Goal: Task Accomplishment & Management: Manage account settings

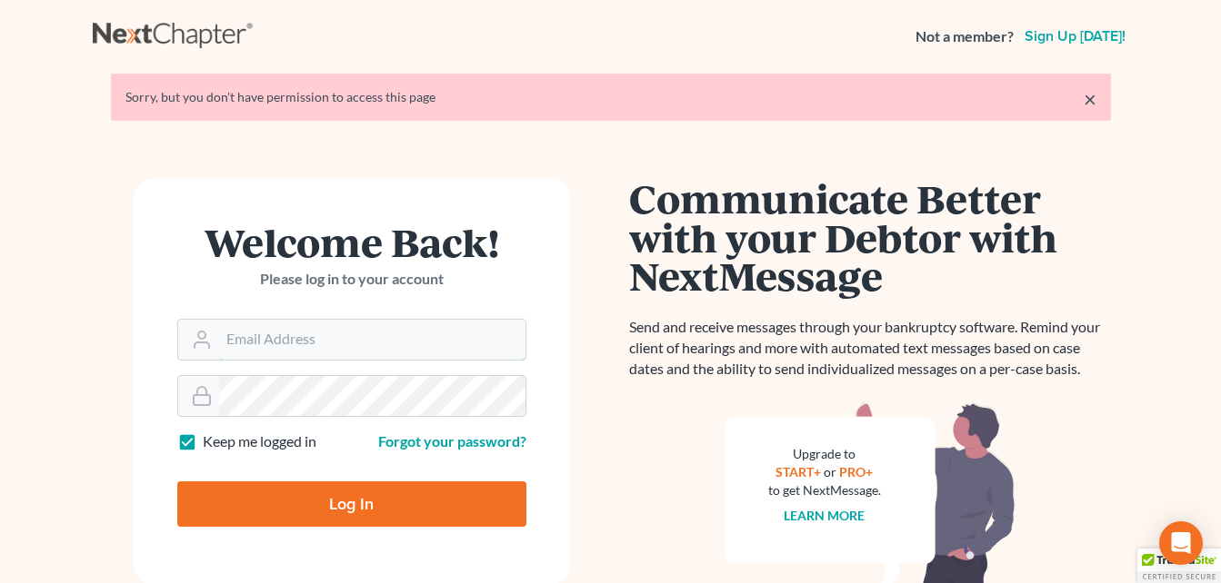
type input "turnerkeith01@gmail.com"
click at [359, 501] on input "Log In" at bounding box center [351, 504] width 349 height 45
type input "Thinking..."
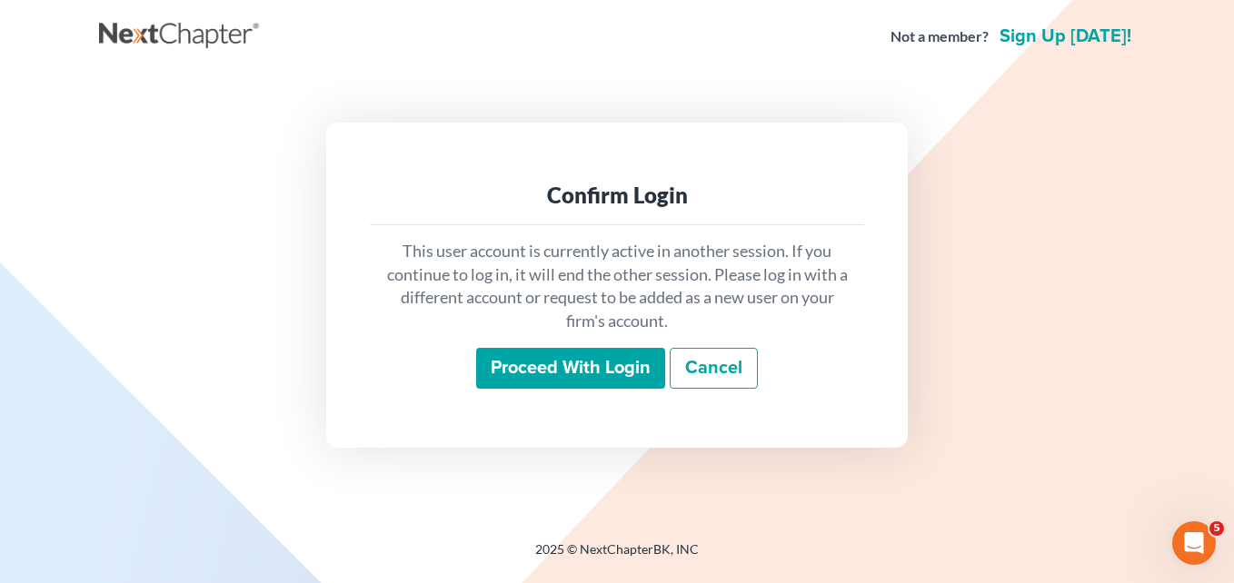
click at [603, 366] on input "Proceed with login" at bounding box center [570, 369] width 189 height 42
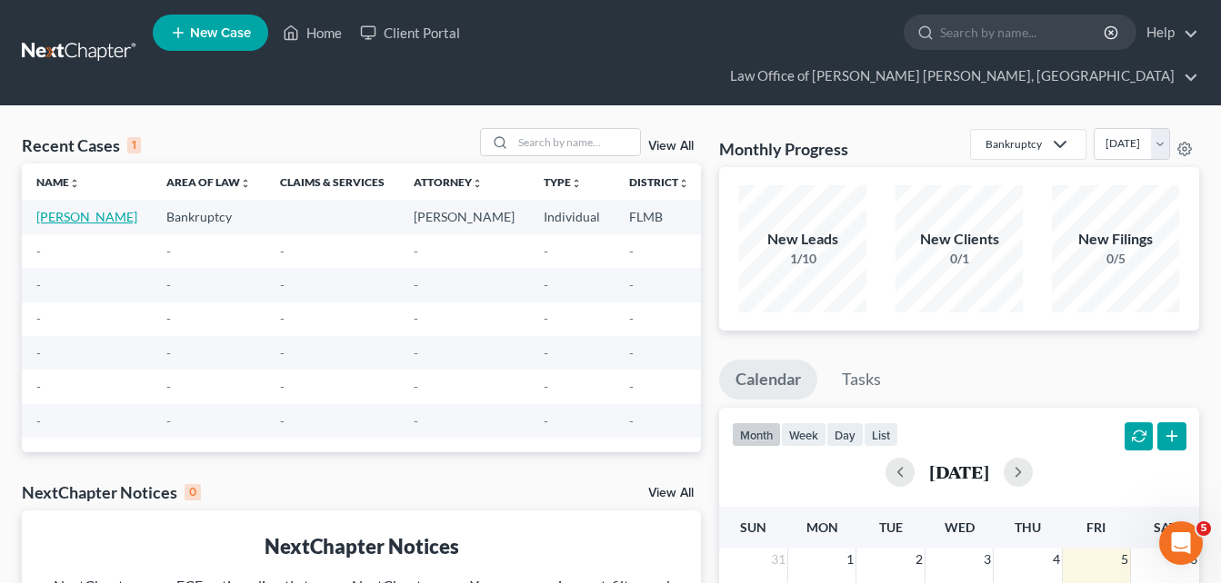
click at [65, 209] on link "Metherell, Connie" at bounding box center [86, 216] width 101 height 15
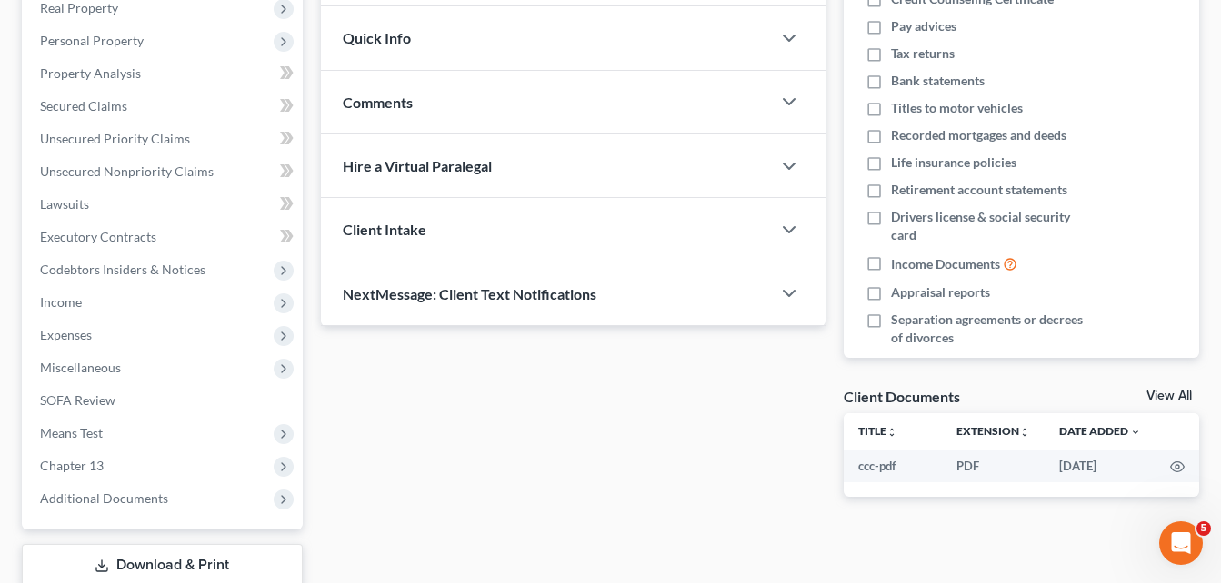
scroll to position [312, 0]
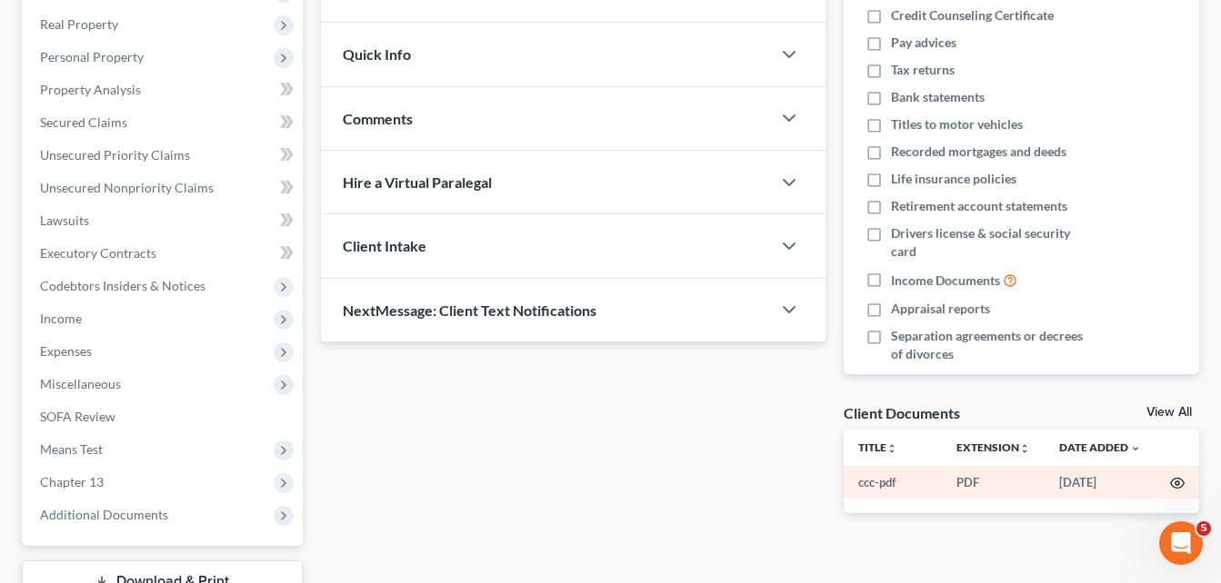
click at [1179, 482] on circle "button" at bounding box center [1177, 484] width 4 height 4
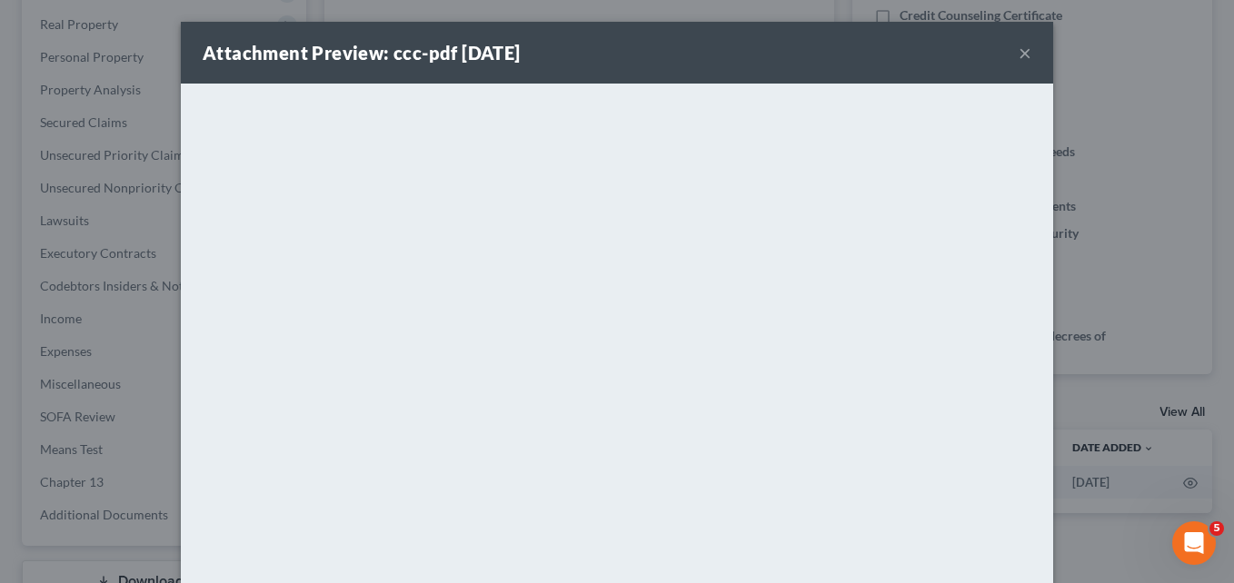
click at [1019, 51] on button "×" at bounding box center [1025, 53] width 13 height 22
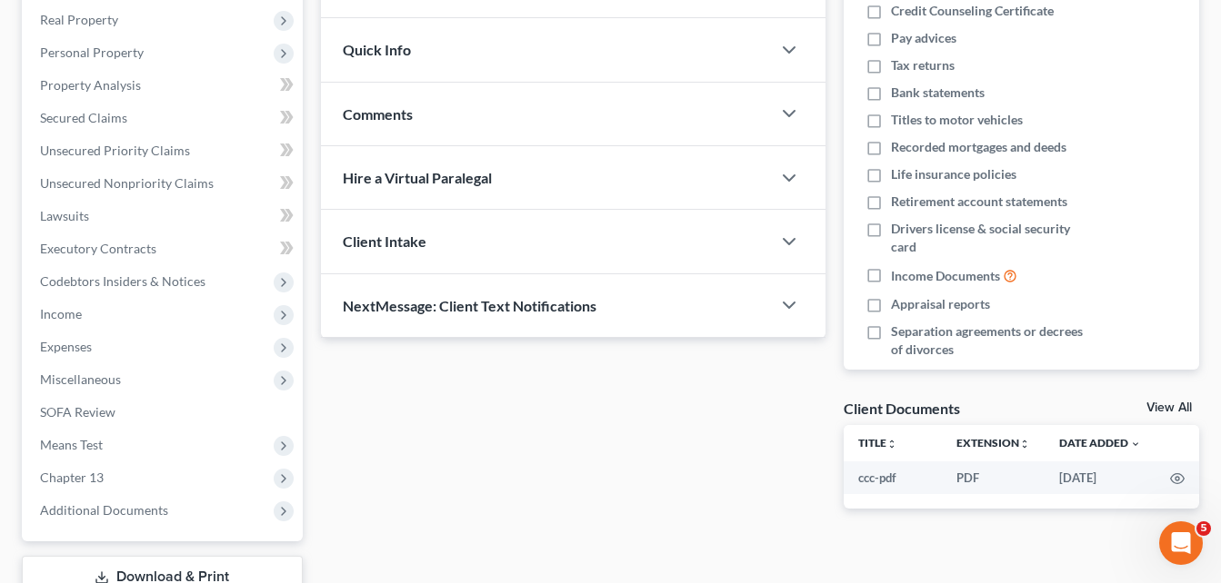
scroll to position [415, 0]
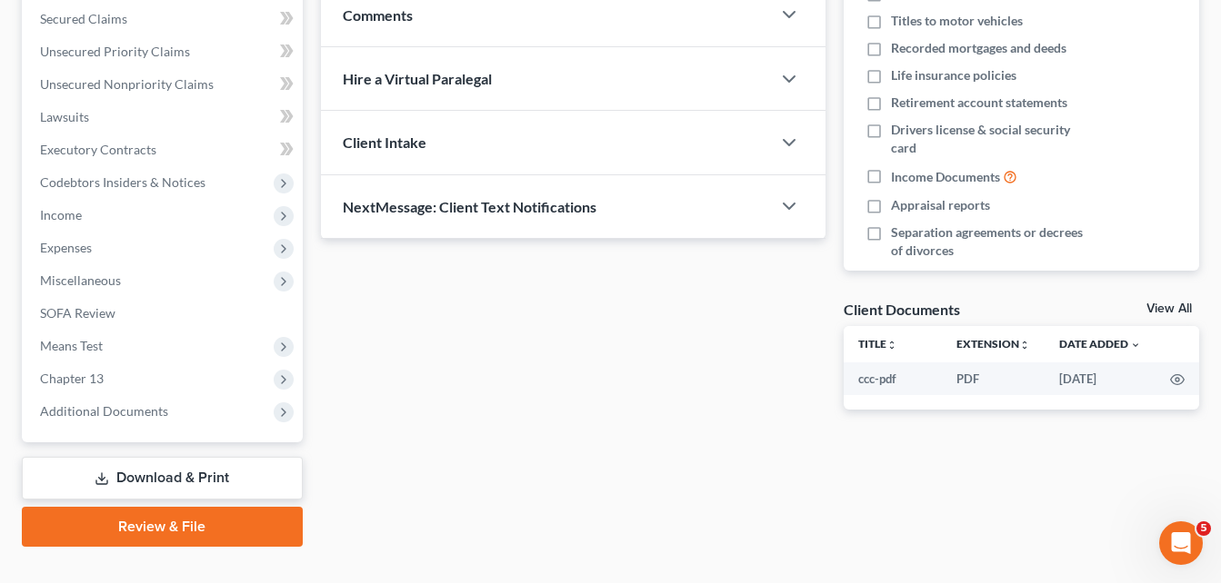
click at [198, 457] on link "Download & Print" at bounding box center [162, 478] width 281 height 43
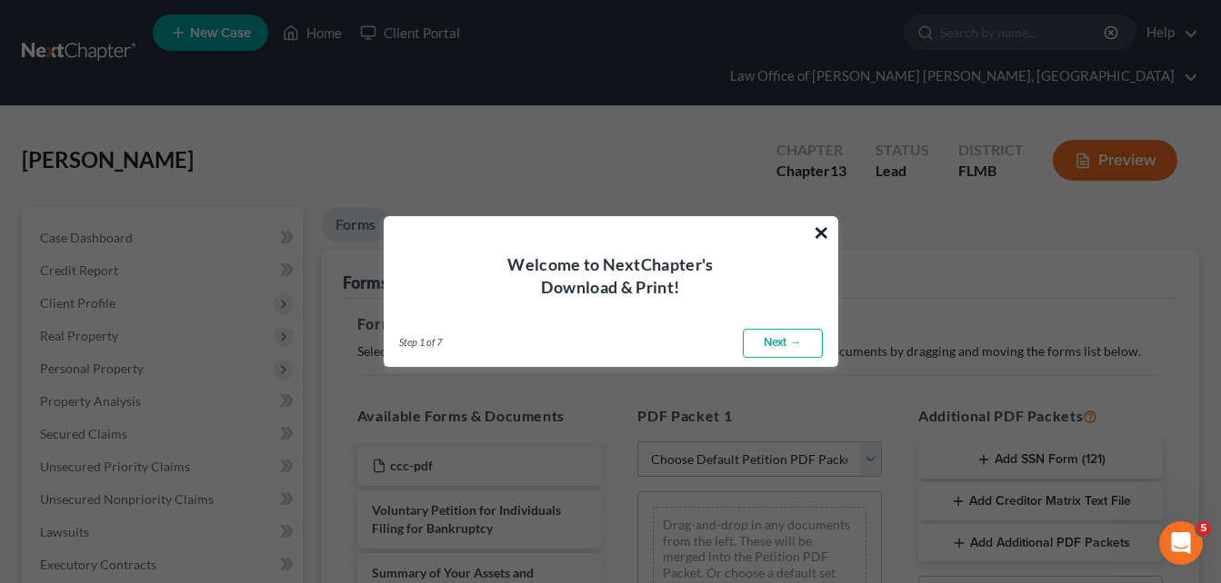
click at [829, 237] on button "×" at bounding box center [820, 232] width 17 height 29
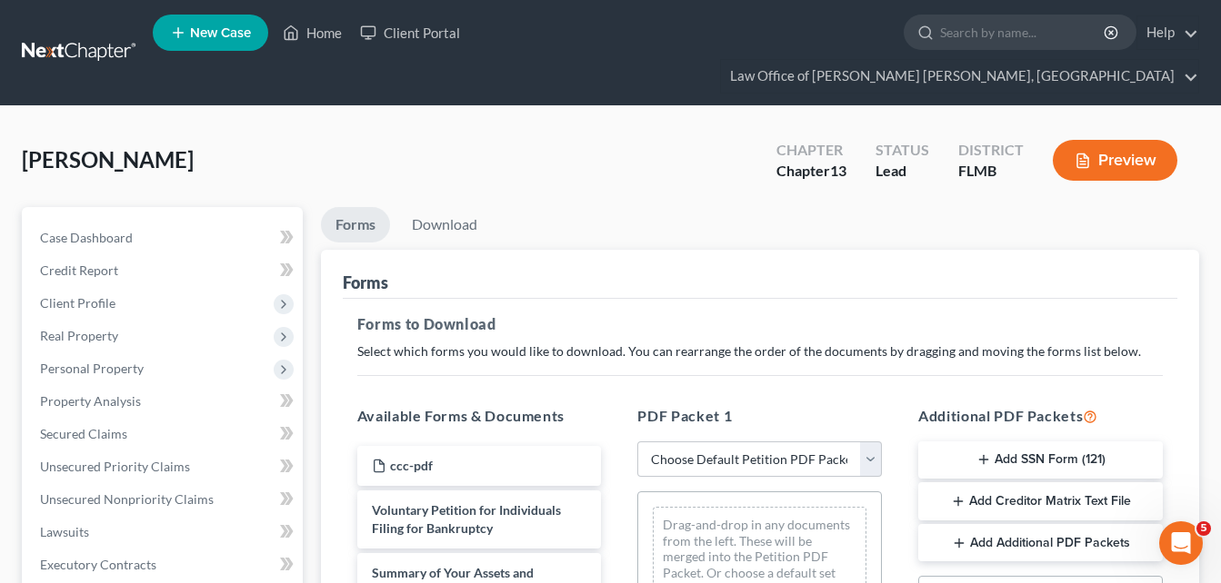
click at [1130, 140] on button "Preview" at bounding box center [1114, 160] width 125 height 41
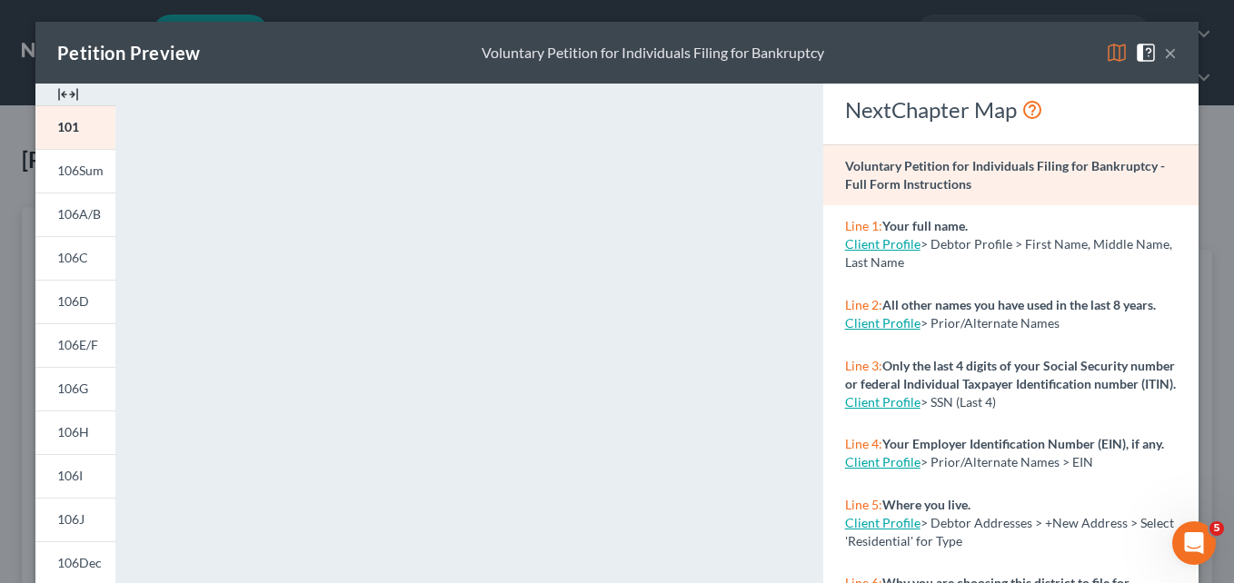
click at [1164, 54] on button "×" at bounding box center [1170, 53] width 13 height 22
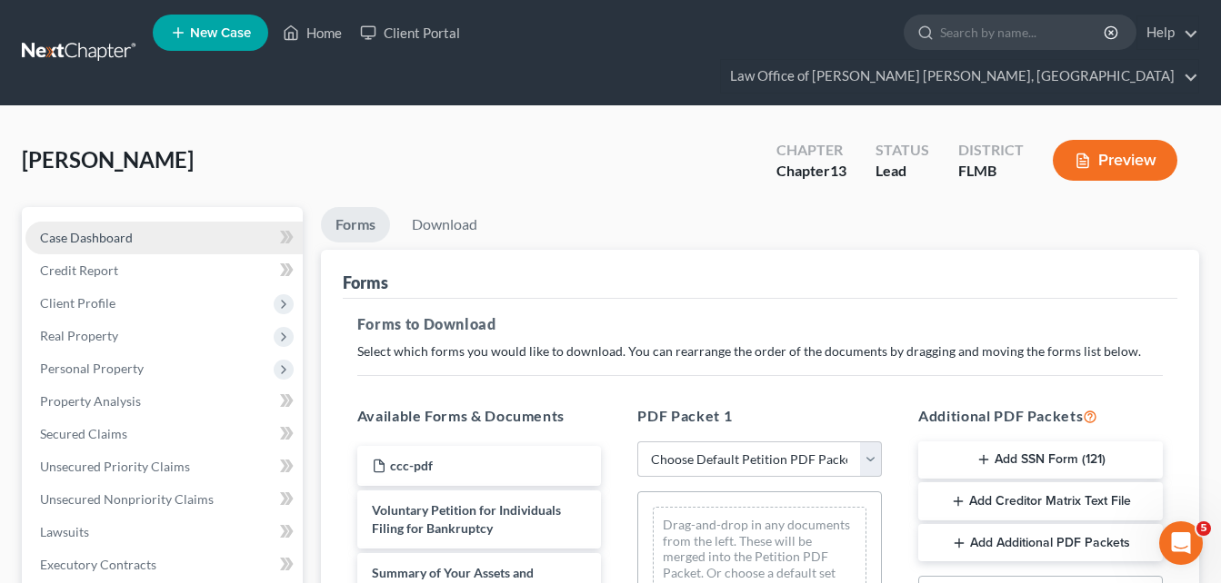
click at [111, 230] on span "Case Dashboard" at bounding box center [86, 237] width 93 height 15
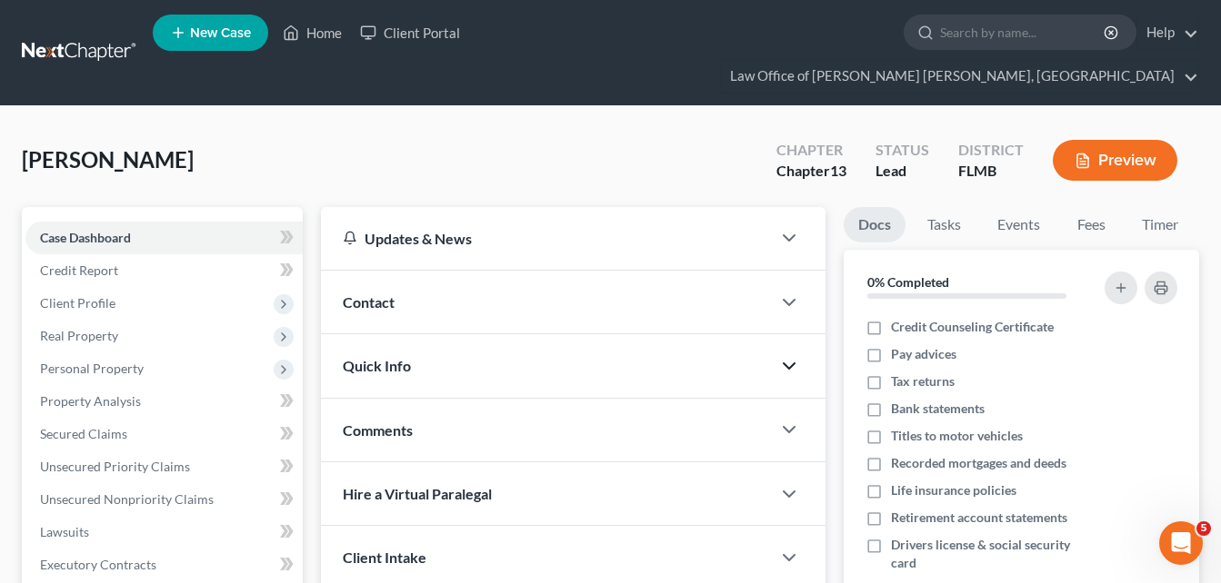
click at [799, 355] on icon "button" at bounding box center [789, 366] width 22 height 22
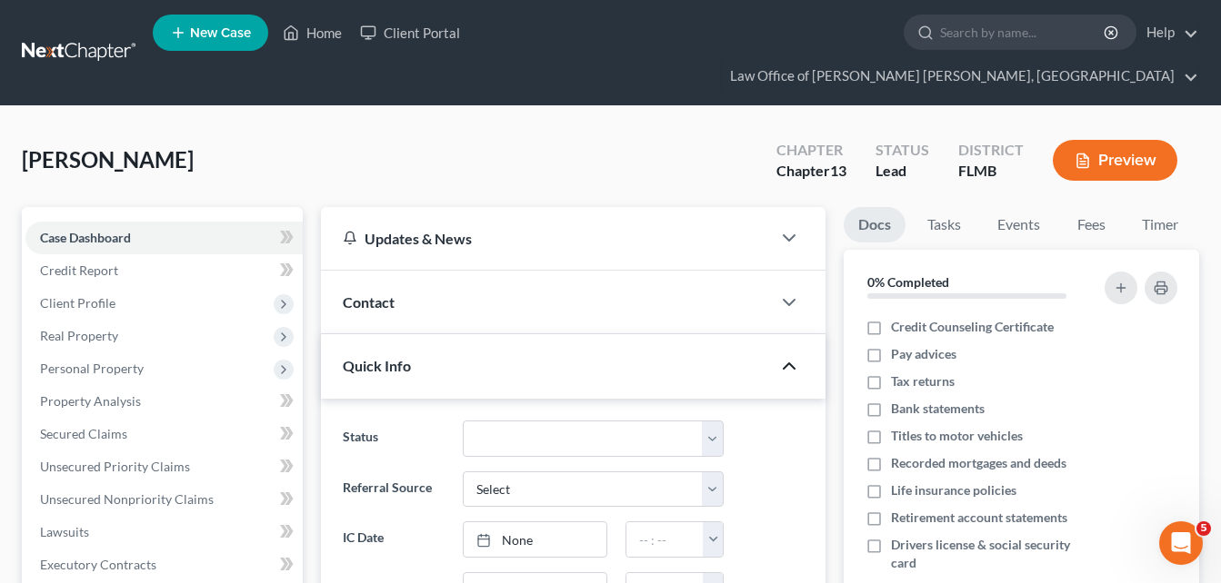
click at [1124, 140] on button "Preview" at bounding box center [1114, 160] width 125 height 41
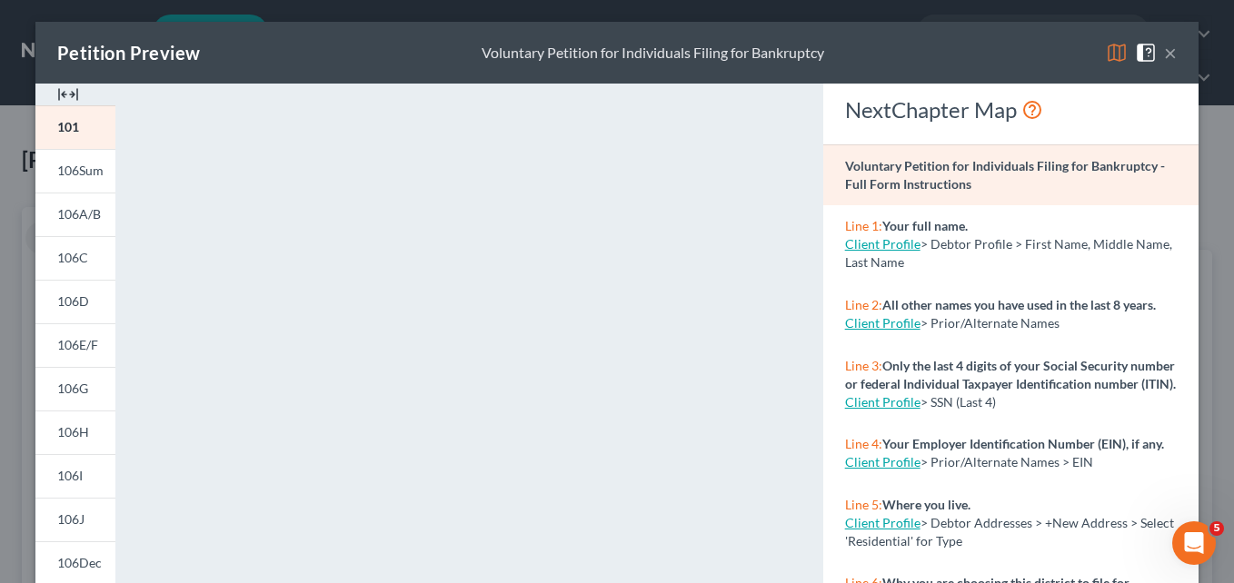
click at [1168, 50] on button "×" at bounding box center [1170, 53] width 13 height 22
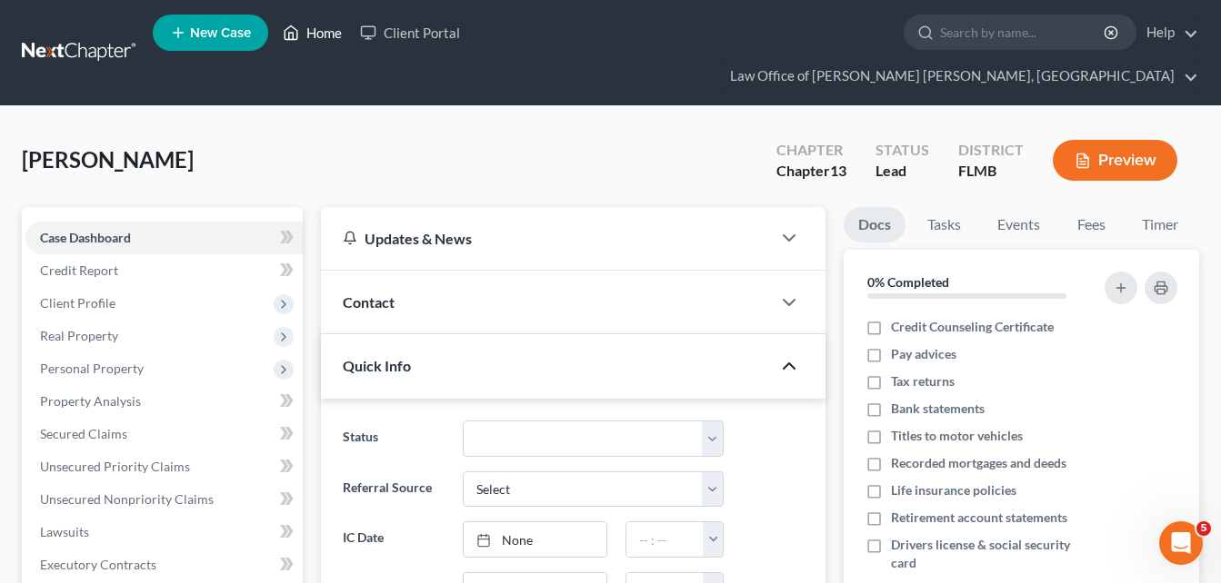
click at [316, 40] on link "Home" at bounding box center [312, 32] width 77 height 33
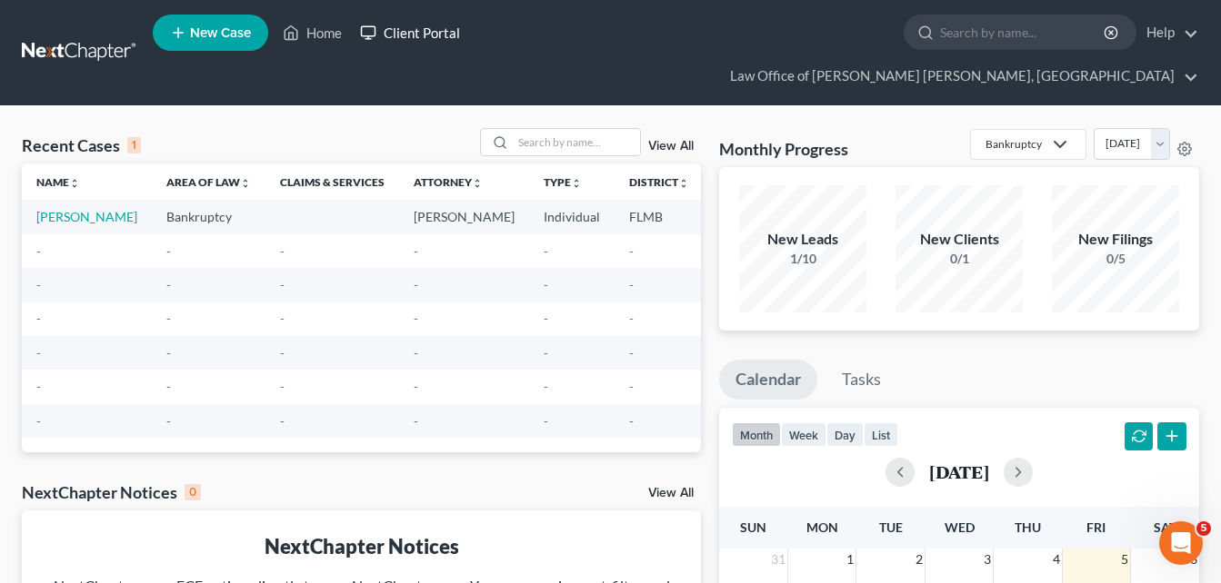
click at [426, 35] on link "Client Portal" at bounding box center [410, 32] width 118 height 33
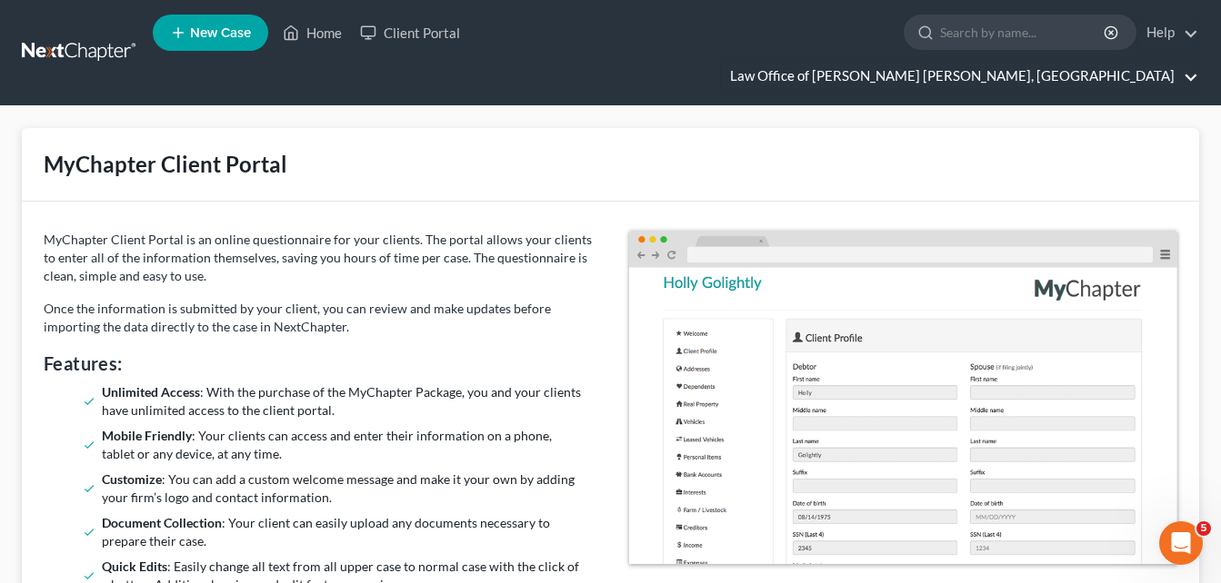
click at [1186, 60] on link "Law Office of Shannon Keith Turner, PA" at bounding box center [959, 76] width 477 height 33
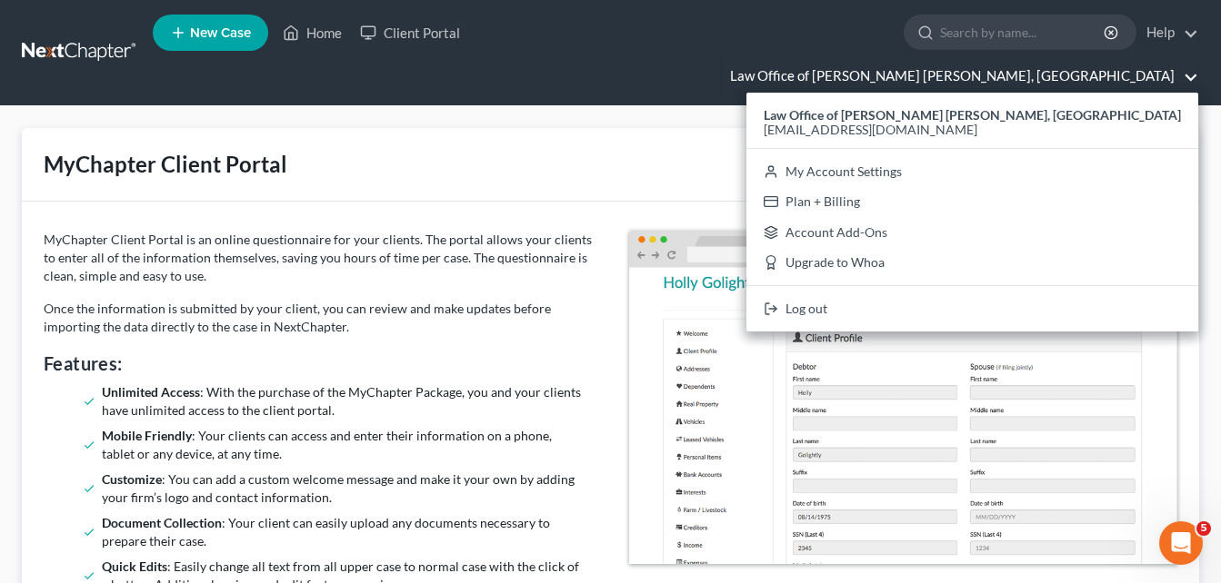
click at [753, 128] on div "MyChapter Client Portal" at bounding box center [610, 165] width 1177 height 74
